Goal: Transaction & Acquisition: Book appointment/travel/reservation

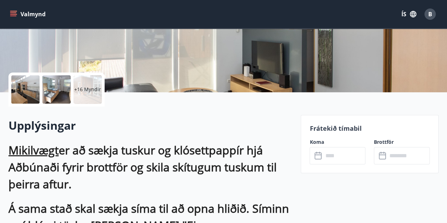
scroll to position [141, 0]
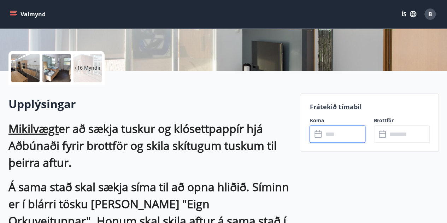
click at [334, 137] on input "text" at bounding box center [344, 133] width 42 height 17
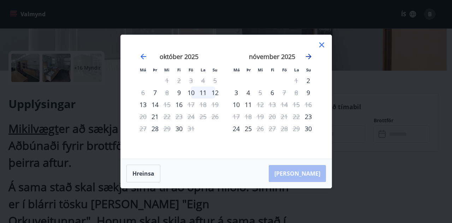
click at [308, 55] on icon "Move forward to switch to the next month." at bounding box center [309, 56] width 8 height 8
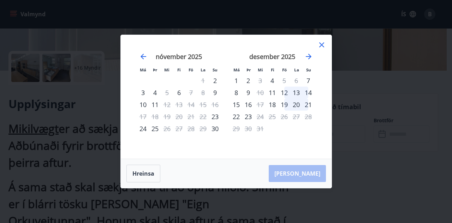
click at [283, 92] on div "12" at bounding box center [284, 93] width 12 height 12
click at [307, 92] on div "14" at bounding box center [308, 93] width 12 height 12
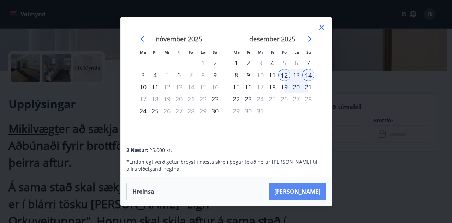
click at [307, 192] on button "[PERSON_NAME]" at bounding box center [297, 191] width 57 height 17
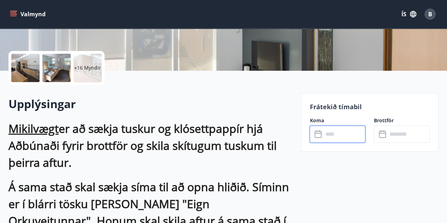
type input "******"
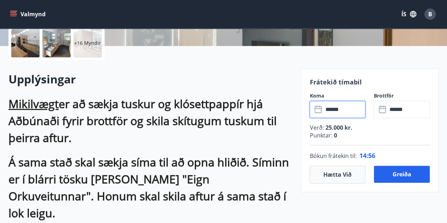
scroll to position [212, 0]
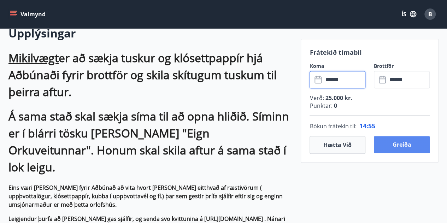
click at [411, 147] on button "Greiða" at bounding box center [402, 144] width 56 height 17
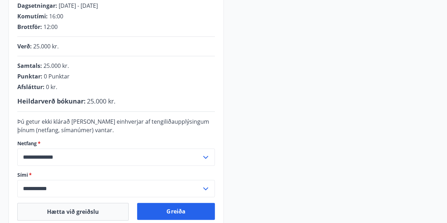
scroll to position [177, 0]
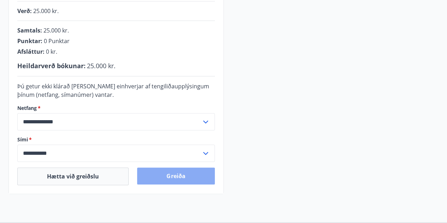
click at [184, 173] on button "Greiða" at bounding box center [175, 175] width 77 height 17
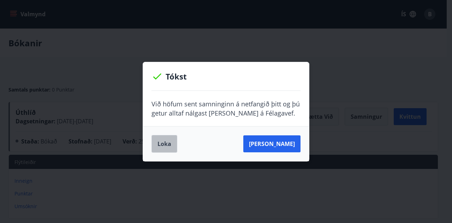
click at [165, 144] on button "Loka" at bounding box center [165, 144] width 26 height 18
